Goal: Task Accomplishment & Management: Use online tool/utility

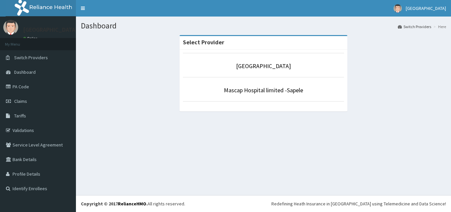
click at [266, 92] on link "Mascap Hospital limited -Sapele" at bounding box center [263, 90] width 79 height 8
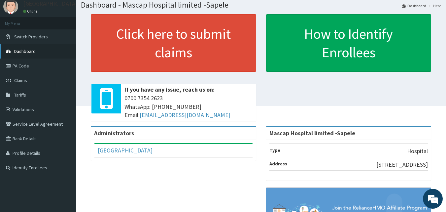
scroll to position [36, 0]
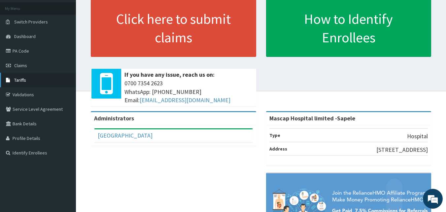
click at [46, 82] on link "Tariffs" at bounding box center [38, 80] width 76 height 15
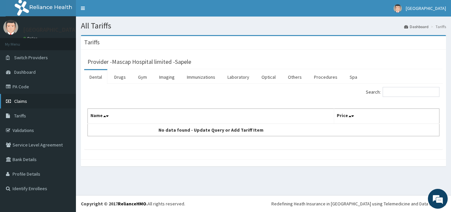
click at [37, 106] on link "Claims" at bounding box center [38, 101] width 76 height 15
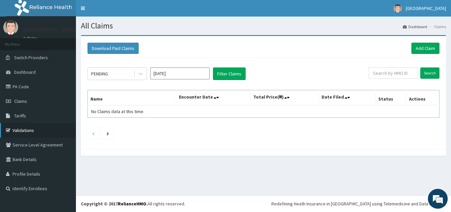
click at [45, 130] on link "Validations" at bounding box center [38, 130] width 76 height 15
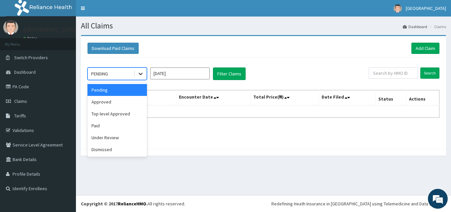
click at [145, 76] on div at bounding box center [141, 74] width 12 height 12
click at [133, 126] on div "Paid" at bounding box center [116, 125] width 59 height 12
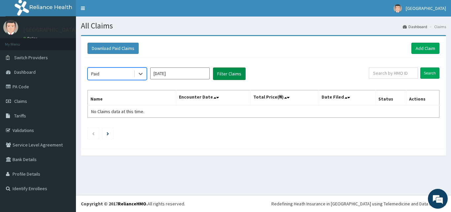
click at [224, 74] on button "Filter Claims" at bounding box center [229, 73] width 33 height 13
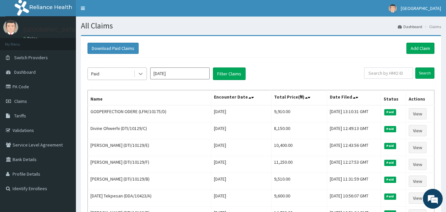
click at [146, 78] on div at bounding box center [141, 74] width 12 height 12
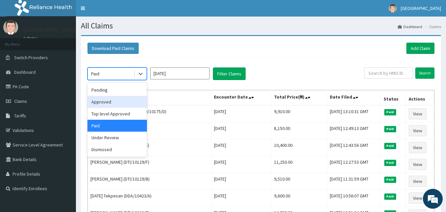
click at [127, 103] on div "Approved" at bounding box center [116, 102] width 59 height 12
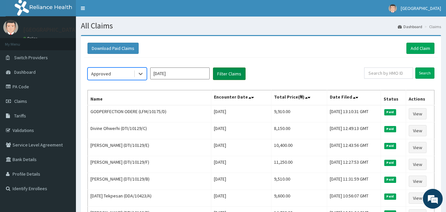
click at [233, 76] on button "Filter Claims" at bounding box center [229, 73] width 33 height 13
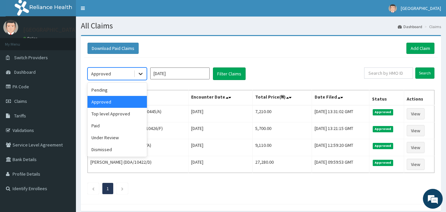
click at [141, 75] on icon at bounding box center [140, 73] width 7 height 7
click at [120, 139] on div "Under Review" at bounding box center [116, 137] width 59 height 12
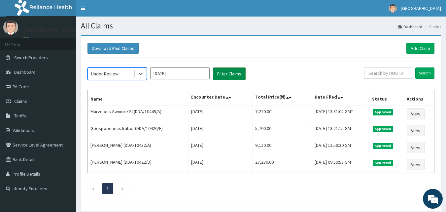
click at [231, 77] on button "Filter Claims" at bounding box center [229, 73] width 33 height 13
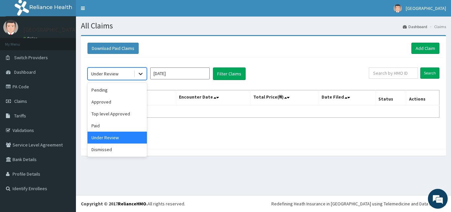
click at [142, 77] on div at bounding box center [141, 74] width 12 height 12
click at [118, 91] on div "Pending" at bounding box center [116, 90] width 59 height 12
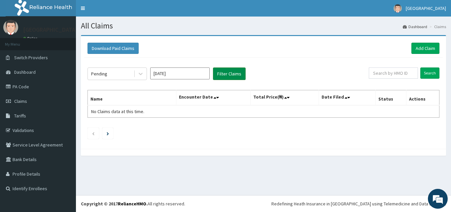
click at [228, 79] on button "Filter Claims" at bounding box center [229, 73] width 33 height 13
click at [229, 72] on button "Filter Claims" at bounding box center [229, 73] width 33 height 13
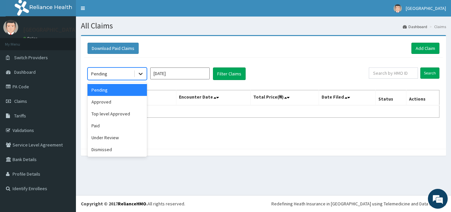
click at [140, 75] on icon at bounding box center [140, 73] width 7 height 7
click at [116, 114] on div "Top level Approved" at bounding box center [116, 114] width 59 height 12
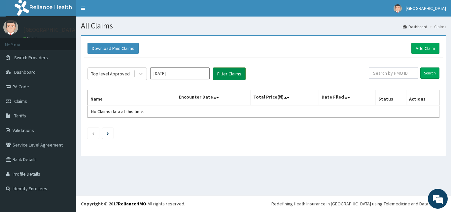
click at [241, 75] on button "Filter Claims" at bounding box center [229, 73] width 33 height 13
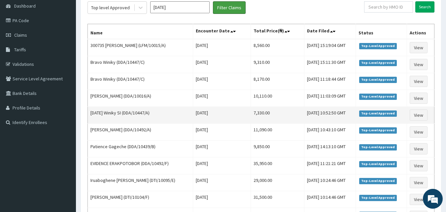
scroll to position [33, 0]
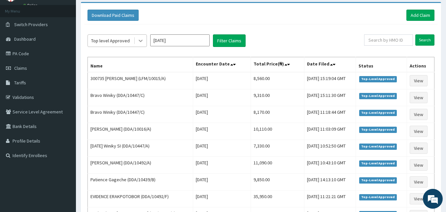
click at [143, 44] on icon at bounding box center [140, 40] width 7 height 7
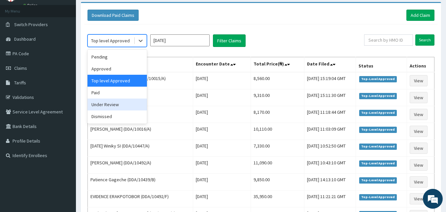
click at [119, 102] on div "Under Review" at bounding box center [116, 104] width 59 height 12
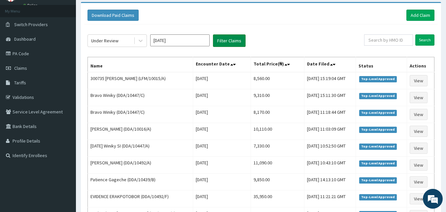
click at [240, 43] on button "Filter Claims" at bounding box center [229, 40] width 33 height 13
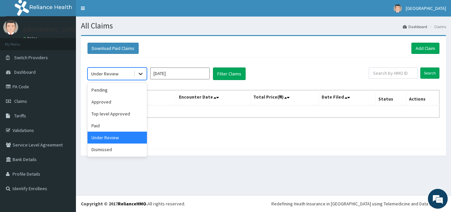
click at [143, 75] on icon at bounding box center [140, 73] width 7 height 7
click at [114, 101] on div "Approved" at bounding box center [116, 102] width 59 height 12
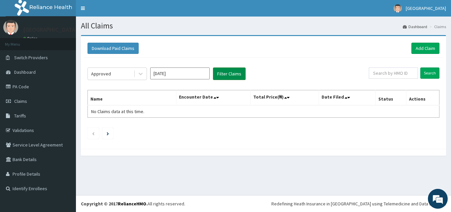
click at [221, 74] on button "Filter Claims" at bounding box center [229, 73] width 33 height 13
